Goal: Connect with others: Connect with others

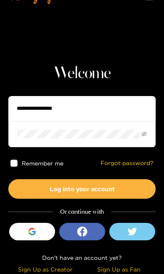
scroll to position [22, 0]
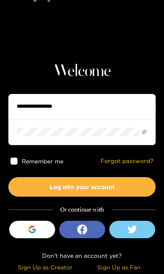
click at [31, 229] on icon "button" at bounding box center [31, 229] width 7 height 7
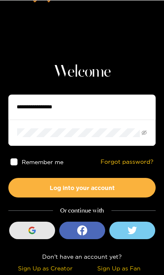
scroll to position [21, 0]
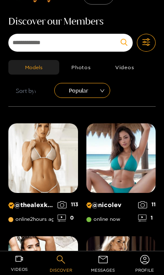
click at [105, 266] on span "messages" at bounding box center [103, 270] width 24 height 10
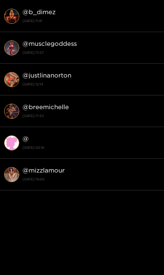
click at [107, 19] on strong "[DATE] 11:41" at bounding box center [90, 20] width 137 height 7
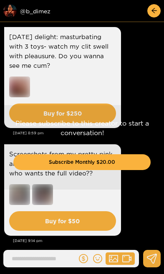
scroll to position [2019, 0]
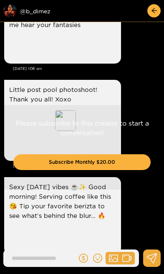
click at [157, 9] on button "button" at bounding box center [153, 10] width 13 height 13
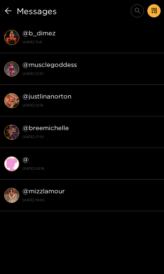
click at [37, 34] on strong "@ b_dimez" at bounding box center [38, 33] width 33 height 7
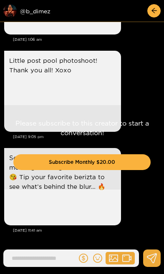
scroll to position [2019, 0]
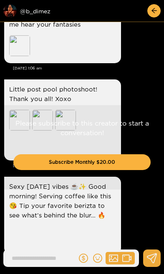
click at [35, 12] on div "Preview @ b_dimez" at bounding box center [49, 10] width 93 height 13
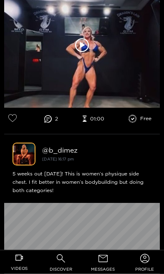
scroll to position [1391, 0]
